Goal: Information Seeking & Learning: Understand process/instructions

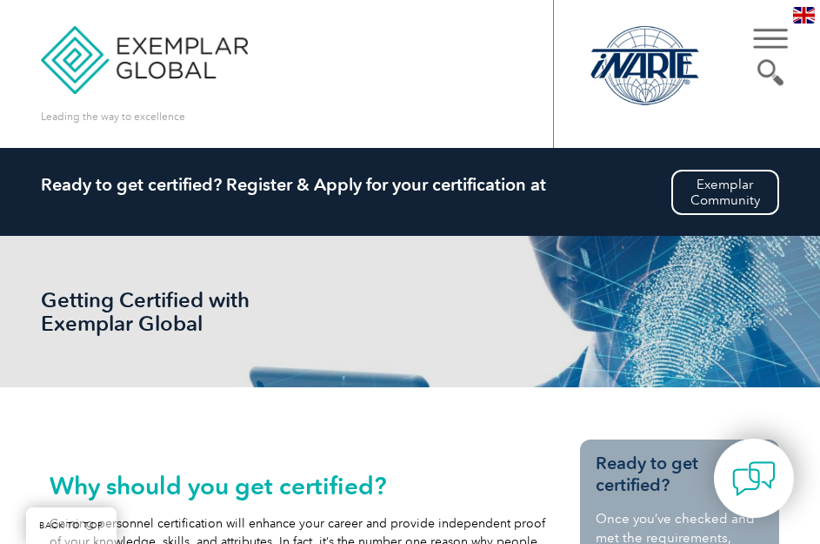
scroll to position [1740, 0]
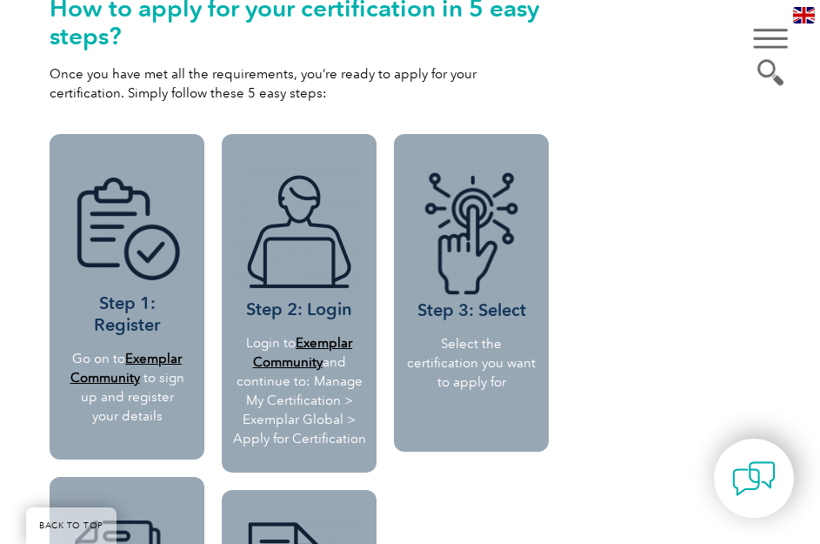
click at [264, 30] on div "How to apply for your certification in 5 easy steps? Once you have met all the …" at bounding box center [299, 48] width 499 height 109
click at [268, 17] on h2 "How to apply for your certification in 5 easy steps?" at bounding box center [299, 22] width 499 height 56
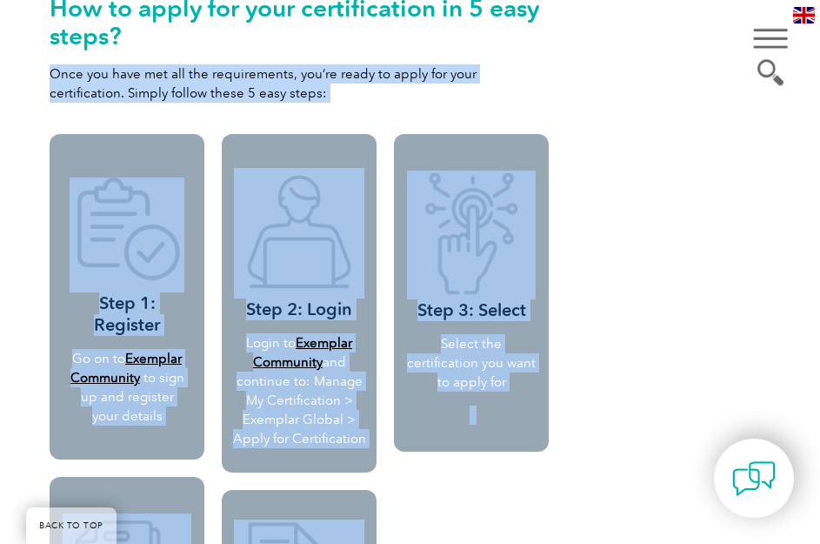
drag, startPoint x: 272, startPoint y: 17, endPoint x: -244, endPoint y: 41, distance: 517.2
click at [0, 41] on html "BACK TO TOP Leading the way to excellence Search" at bounding box center [410, 128] width 820 height 3737
click at [242, 23] on h2 "How to apply for your certification in 5 easy steps?" at bounding box center [299, 22] width 499 height 56
drag, startPoint x: 277, startPoint y: 19, endPoint x: -251, endPoint y: 40, distance: 529.2
click at [0, 40] on html "BACK TO TOP Leading the way to excellence Search" at bounding box center [410, 128] width 820 height 3737
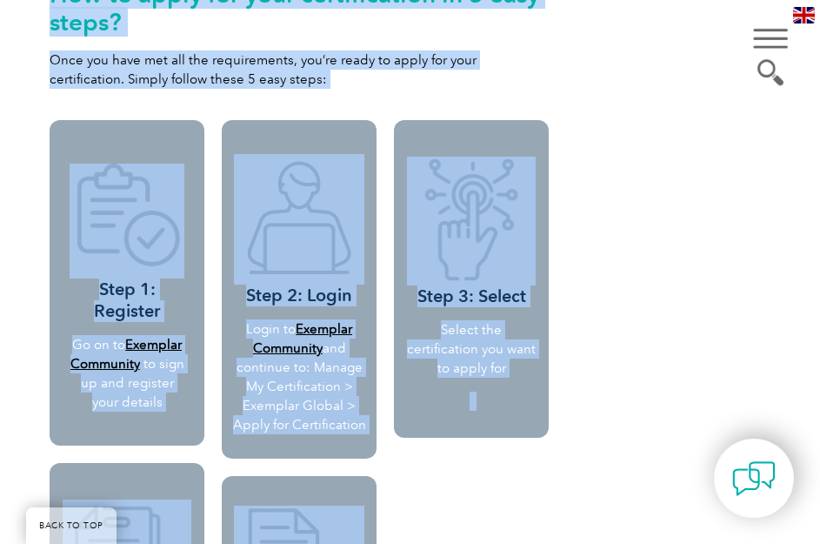
drag, startPoint x: 16, startPoint y: 527, endPoint x: -51, endPoint y: 527, distance: 67.0
click at [0, 527] on html "BACK TO TOP Leading the way to excellence Search" at bounding box center [410, 115] width 820 height 3737
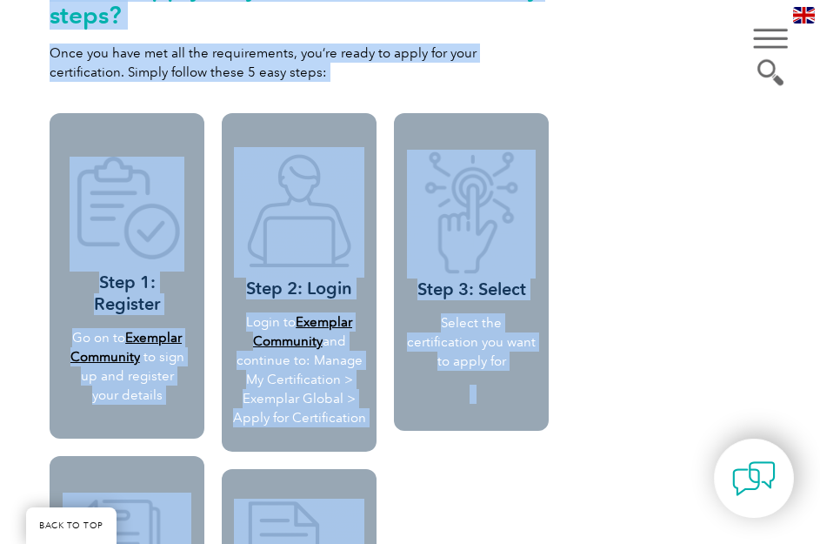
click at [77, 527] on link "BACK TO TOP" at bounding box center [71, 525] width 90 height 37
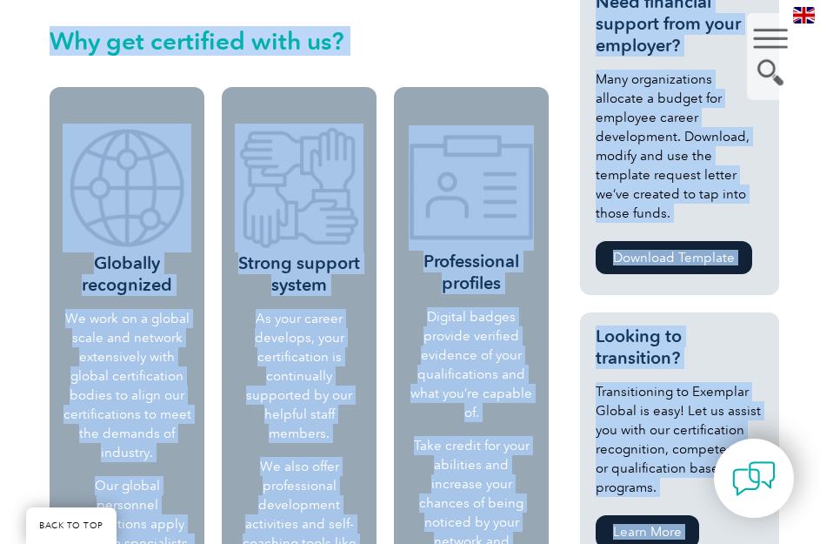
click at [77, 527] on link "BACK TO TOP" at bounding box center [71, 525] width 90 height 37
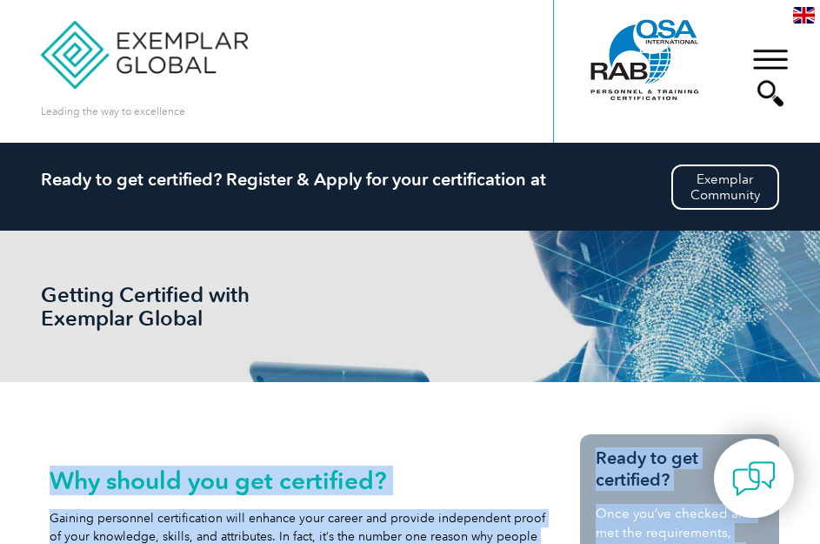
scroll to position [0, 0]
